Goal: Transaction & Acquisition: Purchase product/service

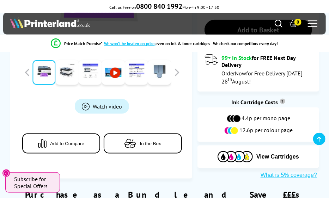
scroll to position [263, 0]
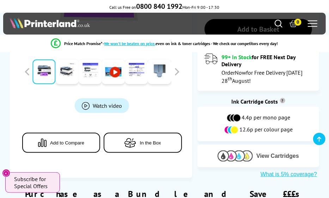
click at [280, 153] on span "View Cartridges" at bounding box center [277, 156] width 43 height 6
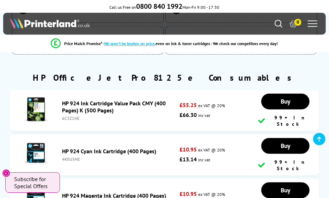
scroll to position [2378, 0]
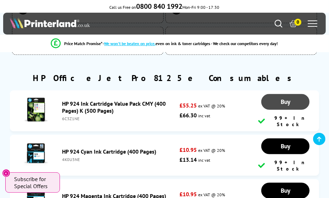
click at [287, 98] on span "Buy" at bounding box center [286, 102] width 10 height 8
click at [297, 22] on span "1" at bounding box center [297, 22] width 7 height 7
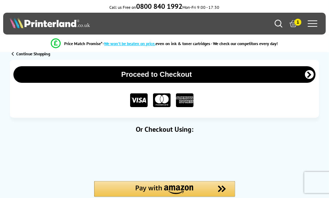
click at [310, 73] on icon "submit" at bounding box center [309, 74] width 9 height 9
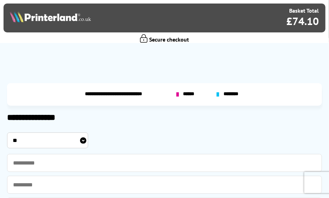
click at [190, 93] on span "******" at bounding box center [189, 94] width 13 height 6
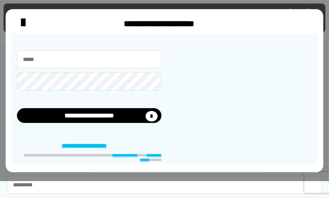
click at [24, 61] on input "email" at bounding box center [89, 59] width 145 height 18
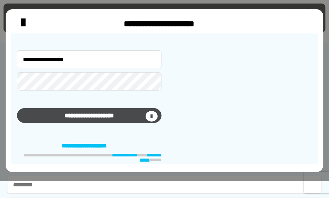
type input "**********"
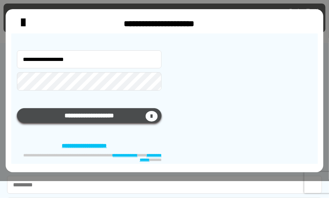
click at [153, 115] on icon "submit" at bounding box center [152, 116] width 12 height 11
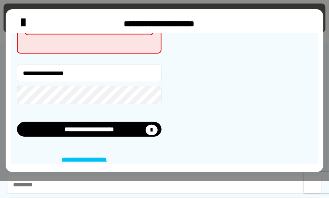
scroll to position [87, 0]
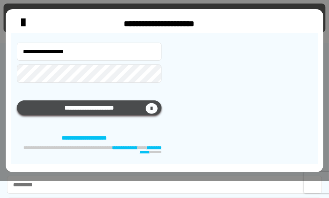
click at [151, 108] on icon "submit" at bounding box center [152, 108] width 12 height 11
click at [153, 108] on icon "submit" at bounding box center [152, 108] width 12 height 11
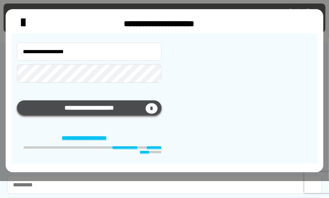
click at [153, 108] on icon "submit" at bounding box center [152, 108] width 12 height 11
click at [152, 108] on icon "submit" at bounding box center [152, 108] width 12 height 11
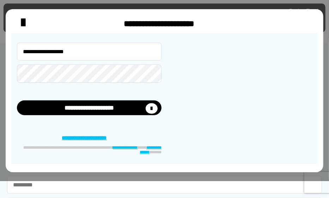
click at [99, 137] on link "**********" at bounding box center [89, 138] width 55 height 7
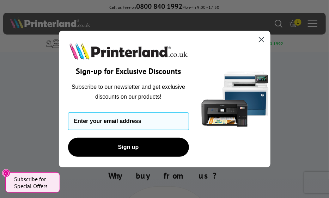
click at [262, 41] on circle "Close dialog" at bounding box center [261, 40] width 12 height 12
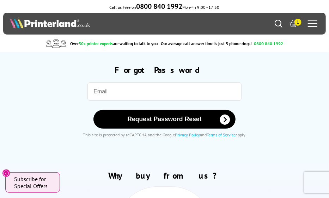
click at [89, 95] on input "email" at bounding box center [164, 92] width 154 height 18
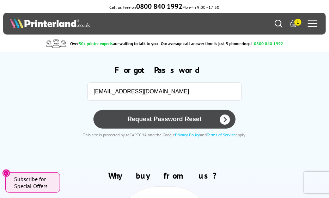
type input "cameronjcam@aol.com"
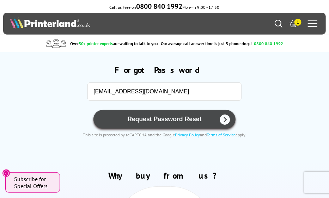
click at [226, 119] on icon "submit" at bounding box center [225, 120] width 10 height 10
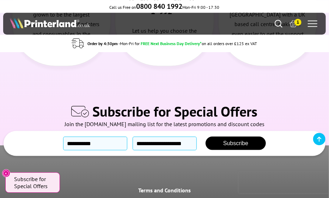
scroll to position [275, 0]
